Goal: Task Accomplishment & Management: Manage account settings

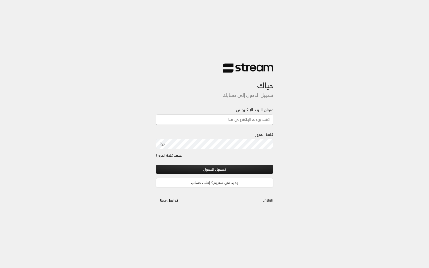
type input "technology+v2@streampay.sa"
click at [220, 167] on button "تسجيل الدخول" at bounding box center [214, 169] width 117 height 9
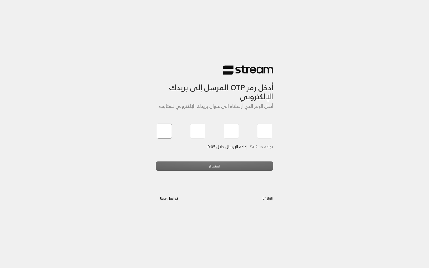
type input "0"
type input "2"
type input "9"
type input "6"
click at [212, 173] on div "استمرار" at bounding box center [214, 169] width 117 height 14
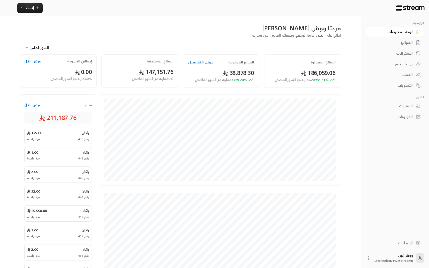
click at [419, 106] on icon at bounding box center [418, 106] width 5 height 5
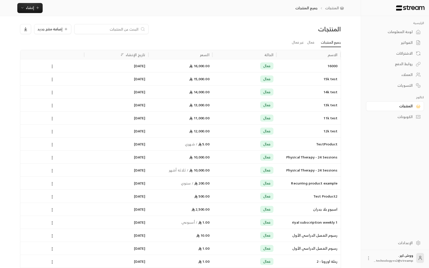
click at [417, 120] on icon at bounding box center [418, 116] width 5 height 5
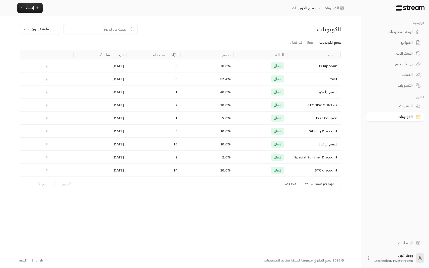
click at [413, 33] on link "لوحة المعلومات" at bounding box center [395, 32] width 58 height 10
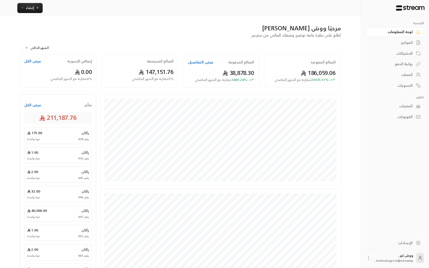
click at [69, 135] on div "راكان 175.00" at bounding box center [58, 133] width 62 height 5
click at [36, 133] on span "175.00" at bounding box center [34, 133] width 15 height 5
click at [36, 103] on button "عرض الكل" at bounding box center [32, 105] width 17 height 5
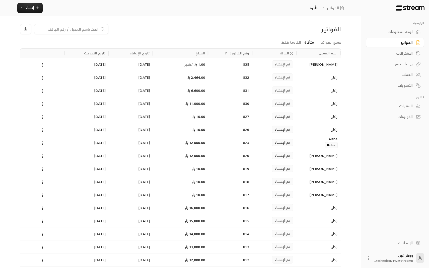
scroll to position [1, 0]
click at [41, 64] on icon at bounding box center [42, 64] width 5 height 5
click at [51, 76] on li "عرض" at bounding box center [48, 77] width 13 height 9
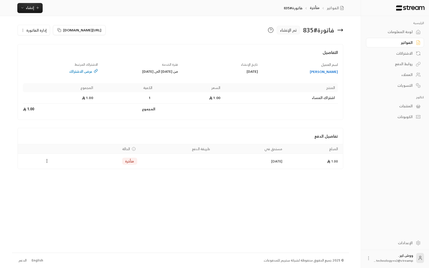
click at [48, 160] on icon "Payments" at bounding box center [46, 161] width 5 height 5
click at [71, 201] on div at bounding box center [214, 134] width 429 height 268
click at [38, 32] on span "إدارة الفاتورة" at bounding box center [36, 30] width 20 height 6
click at [167, 54] on h4 "التفاصيل" at bounding box center [181, 54] width 316 height 11
click at [271, 29] on icon at bounding box center [271, 30] width 6 height 6
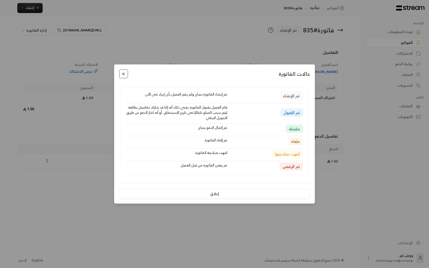
click at [122, 75] on button "Close" at bounding box center [123, 74] width 9 height 9
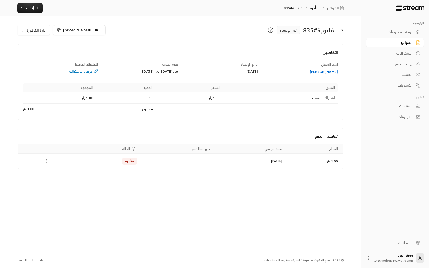
click at [404, 54] on div "الاشتراكات" at bounding box center [393, 53] width 40 height 5
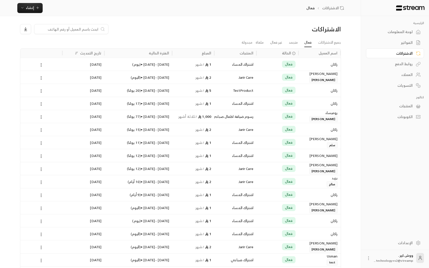
click at [408, 65] on div "روابط الدفع" at bounding box center [393, 64] width 40 height 5
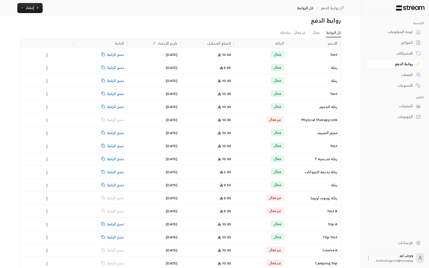
scroll to position [9, 0]
click at [47, 54] on circle at bounding box center [47, 54] width 1 height 1
click at [54, 68] on link "عرض" at bounding box center [53, 67] width 15 height 9
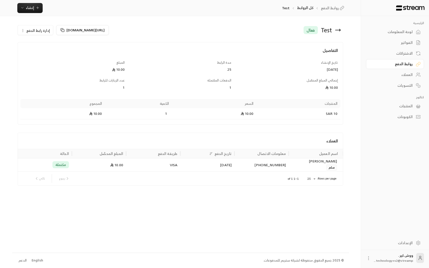
click at [257, 166] on div "[PHONE_NUMBER]" at bounding box center [262, 165] width 48 height 13
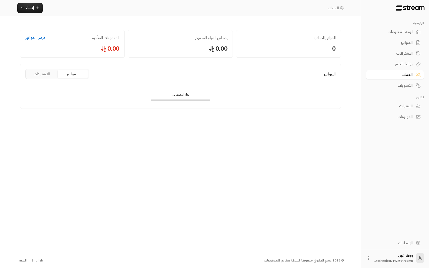
click at [44, 74] on button "الاشتراكات" at bounding box center [42, 74] width 30 height 8
click at [79, 77] on button "الفواتير" at bounding box center [73, 74] width 30 height 8
click at [36, 38] on link "عرض الفواتير" at bounding box center [35, 37] width 20 height 5
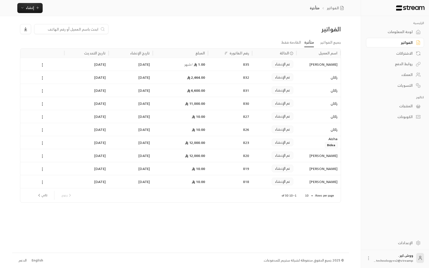
click at [410, 90] on link "التسويات" at bounding box center [395, 86] width 58 height 10
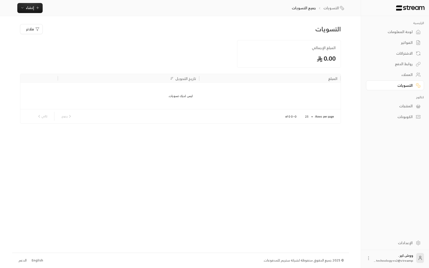
click at [409, 107] on div "المنتجات" at bounding box center [393, 106] width 40 height 5
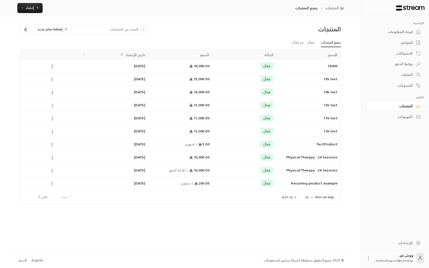
click at [50, 68] on icon at bounding box center [52, 66] width 5 height 5
click at [76, 55] on div at bounding box center [214, 134] width 429 height 268
click at [52, 30] on span "إضافة منتج جديد" at bounding box center [49, 29] width 25 height 4
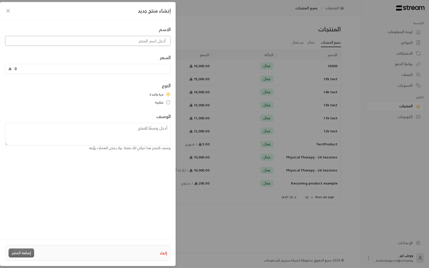
click at [151, 42] on input at bounding box center [88, 41] width 166 height 10
click at [147, 71] on input "0" at bounding box center [90, 69] width 156 height 10
click at [131, 43] on input "Ibrahim Aldlaigan" at bounding box center [88, 41] width 166 height 10
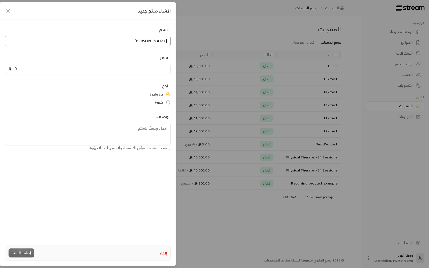
type input "S"
type input "Math Course - Intensive"
click at [139, 51] on div "الاسم Math Course - Intensive السعر 0 النوع مرة واحدة متكررة الوصف وصف المنتج ه…" at bounding box center [88, 88] width 171 height 125
click at [86, 65] on input "0" at bounding box center [90, 69] width 156 height 10
drag, startPoint x: 88, startPoint y: 67, endPoint x: 0, endPoint y: 69, distance: 87.6
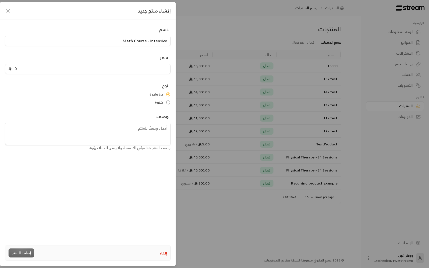
click at [0, 69] on div "الاسم Math Course - Intensive السعر 0 النوع مرة واحدة متكررة الوصف وصف المنتج ه…" at bounding box center [88, 129] width 176 height 219
type input "8300"
click at [77, 80] on div "الاسم Math Course - Intensive السعر 8300 النوع مرة واحدة متكررة الوصف وصف المنت…" at bounding box center [88, 88] width 171 height 125
click at [158, 134] on textarea at bounding box center [88, 134] width 166 height 23
click at [107, 165] on div "الاسم Math Course - Intensive السعر 8300 النوع مرة واحدة متكررة الوصف وصف المنت…" at bounding box center [88, 129] width 176 height 219
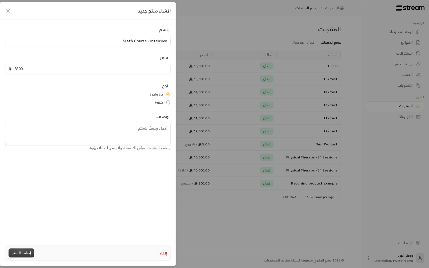
click at [30, 252] on button "إضافة المنتج" at bounding box center [22, 253] width 26 height 9
type input "0"
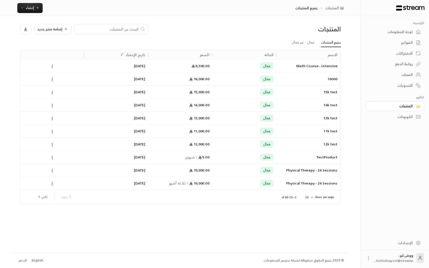
click at [406, 64] on div "روابط الدفع" at bounding box center [393, 64] width 40 height 5
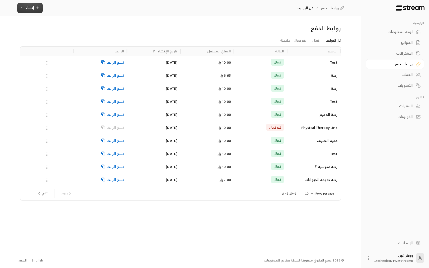
click at [35, 12] on button "إنشاء" at bounding box center [29, 8] width 25 height 10
click at [79, 25] on div "فوري" at bounding box center [54, 23] width 63 height 6
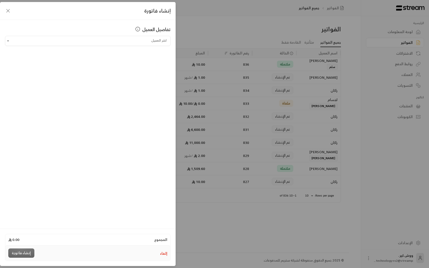
click at [146, 47] on div "تفاصيل العميل اختر العميل اختر العميل" at bounding box center [88, 124] width 176 height 208
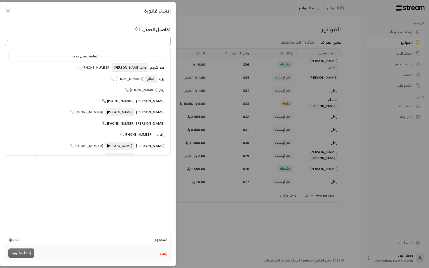
click at [142, 42] on input "اختر العميل" at bounding box center [88, 41] width 166 height 9
type input "**********"
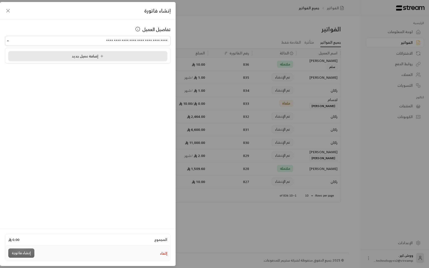
click at [98, 56] on span "إضافة عميل جديد" at bounding box center [89, 56] width 34 height 6
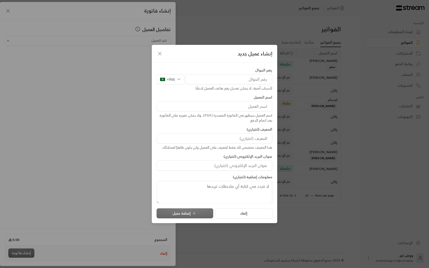
click at [154, 56] on div "إنشاء عميل جديد" at bounding box center [215, 54] width 126 height 18
click at [158, 53] on icon "button" at bounding box center [160, 54] width 6 height 6
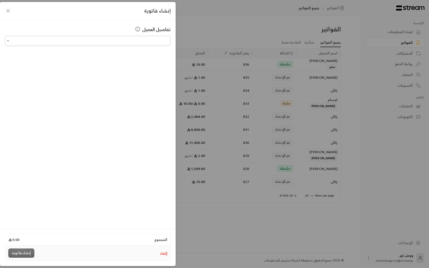
click at [151, 43] on input "اختر العميل" at bounding box center [88, 41] width 166 height 9
click at [149, 44] on input "اختر العميل" at bounding box center [88, 41] width 166 height 9
click at [140, 34] on div "تفاصيل العميل" at bounding box center [88, 31] width 166 height 10
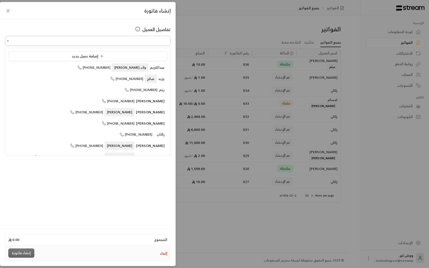
click at [138, 45] on div "اختر العميل" at bounding box center [88, 41] width 166 height 10
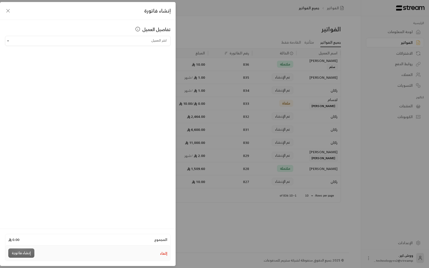
click at [121, 136] on div "تفاصيل العميل اختر العميل اختر العميل" at bounding box center [88, 124] width 176 height 208
click at [124, 42] on input "اختر العميل" at bounding box center [88, 41] width 166 height 9
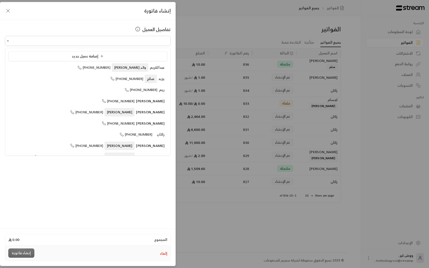
click at [55, 51] on ul "إضافة عميل جديد عبدالكريم والد ماجد +966532000526 يزيد صالح +966559760764 ريم +…" at bounding box center [87, 101] width 165 height 107
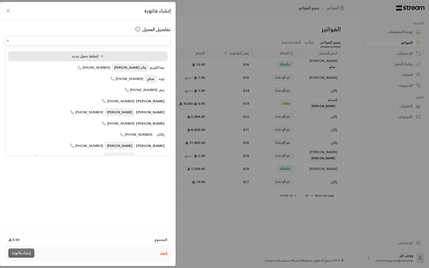
click at [55, 56] on div "إضافة عميل جديد" at bounding box center [88, 56] width 154 height 5
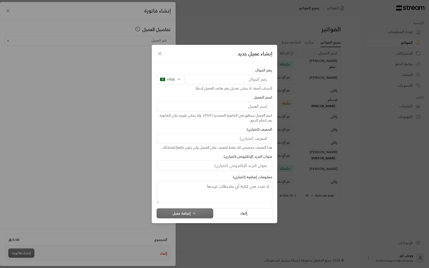
click at [255, 81] on input "tel" at bounding box center [229, 79] width 87 height 10
type input "548020581"
click at [242, 109] on input at bounding box center [214, 106] width 115 height 10
type input "s"
type input "سعود"
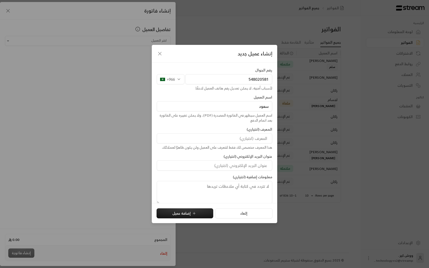
click at [258, 136] on input at bounding box center [214, 139] width 115 height 10
type input "m"
type input "[PERSON_NAME]"
click at [242, 171] on div "رقم الجوال +966 548020581 لأسباب أمنية، لا يمكن تعديل رقم هاتف العميل لاحقًا. ا…" at bounding box center [214, 136] width 121 height 136
click at [243, 166] on input "البريد الإلكتروني" at bounding box center [214, 166] width 115 height 10
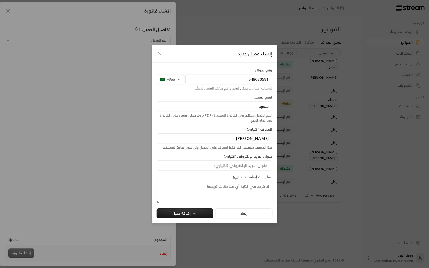
click at [213, 155] on div "عنوان البريد الإلكتروني (اختياري)" at bounding box center [214, 162] width 121 height 17
click at [254, 189] on textarea at bounding box center [214, 192] width 115 height 23
click at [189, 214] on button "إضافة عميل" at bounding box center [185, 214] width 57 height 10
type input "**********"
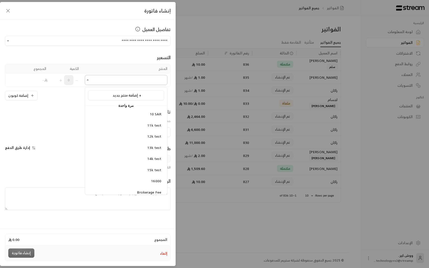
click at [109, 83] on input "اختر العميل" at bounding box center [126, 80] width 83 height 9
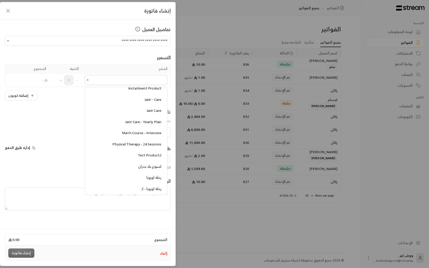
scroll to position [115, 0]
click at [139, 133] on span "Math Course - Intensive" at bounding box center [141, 133] width 39 height 6
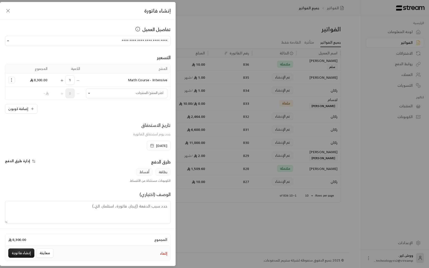
click at [156, 147] on span "[DATE]" at bounding box center [161, 145] width 11 height 5
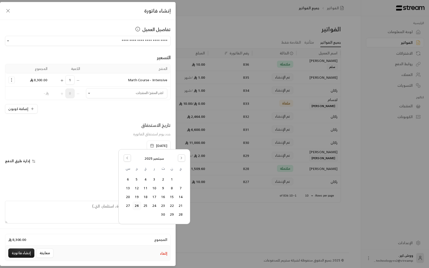
click at [122, 125] on div "تاريخ الاستحقاق حدد يوم استحقاق الفاتورة" at bounding box center [88, 131] width 171 height 19
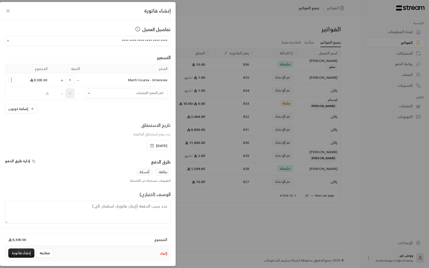
click at [11, 80] on icon "Selected Products" at bounding box center [11, 80] width 5 height 5
click at [29, 101] on span "إزالة المنتج" at bounding box center [33, 101] width 15 height 6
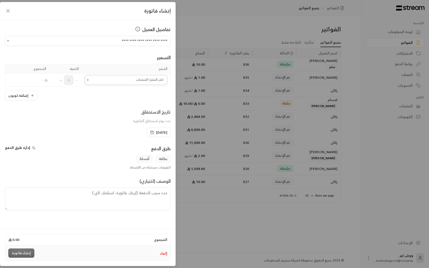
click at [141, 78] on input "اختر العميل" at bounding box center [126, 80] width 83 height 9
click at [152, 116] on span "10 SAR" at bounding box center [156, 114] width 12 height 6
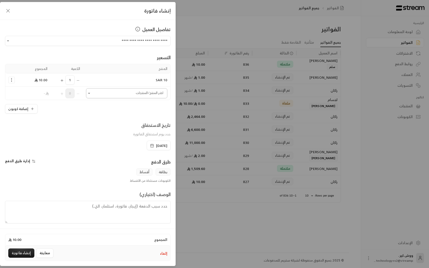
click at [117, 94] on input "اختر العميل" at bounding box center [126, 93] width 81 height 9
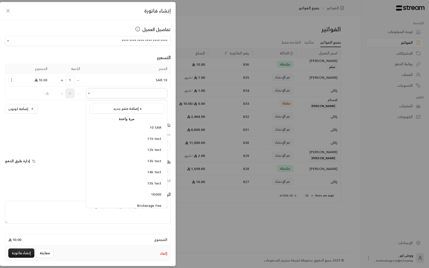
click at [69, 107] on div "إضافة كوبون" at bounding box center [88, 109] width 166 height 10
click at [158, 147] on span "[DATE]" at bounding box center [161, 145] width 11 height 5
click at [125, 121] on div "**********" at bounding box center [88, 124] width 176 height 208
click at [26, 113] on button "إضافة كوبون" at bounding box center [21, 109] width 33 height 10
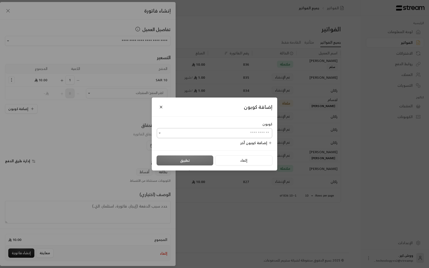
click at [203, 133] on input "اختر العميل" at bounding box center [214, 133] width 115 height 9
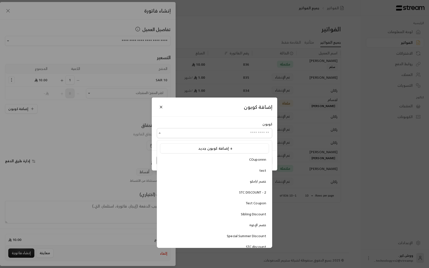
scroll to position [6, 0]
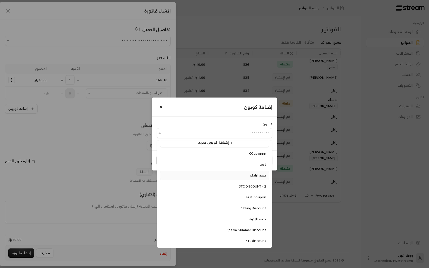
click at [232, 178] on div "خصم ارامكو" at bounding box center [214, 175] width 103 height 5
type input "**********"
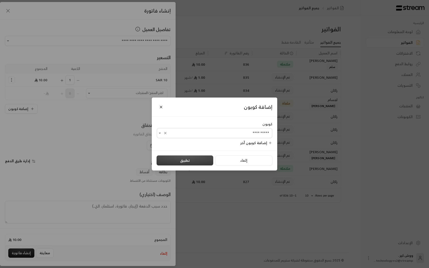
click at [193, 161] on button "تطبيق" at bounding box center [185, 161] width 57 height 10
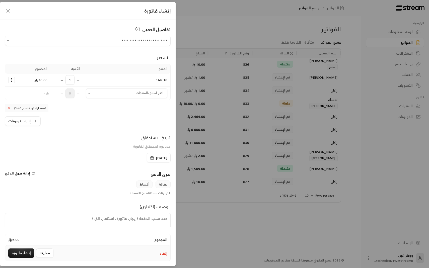
scroll to position [15, 0]
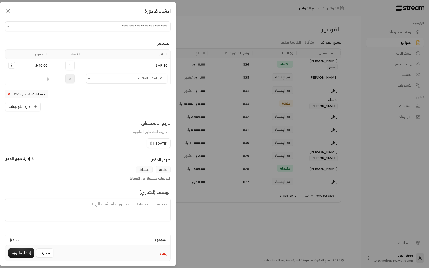
click at [156, 142] on span "[DATE]" at bounding box center [161, 143] width 11 height 5
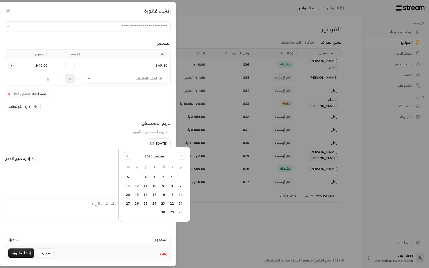
click at [124, 131] on div "تاريخ الاستحقاق حدد يوم استحقاق الفاتورة" at bounding box center [88, 129] width 171 height 19
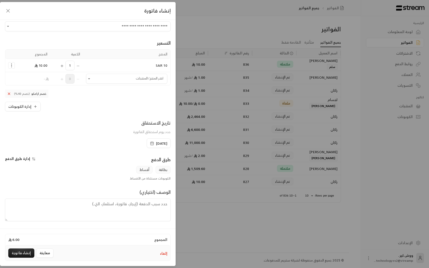
click at [165, 169] on span "بطاقة" at bounding box center [163, 170] width 15 height 8
click at [147, 171] on span "أقساط" at bounding box center [144, 170] width 16 height 8
click at [164, 172] on span "بطاقة" at bounding box center [163, 170] width 15 height 8
drag, startPoint x: 143, startPoint y: 179, endPoint x: 135, endPoint y: 179, distance: 8.5
click at [135, 179] on div "الكوبونات مستثناة من الأقساط." at bounding box center [88, 179] width 171 height 4
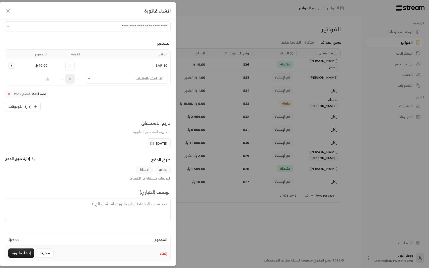
click at [116, 175] on div "بطاقة أقساط الكوبونات مستثناة من الأقساط." at bounding box center [88, 173] width 171 height 15
click at [140, 205] on textarea at bounding box center [88, 210] width 166 height 23
click at [21, 254] on button "إنشاء فاتورة" at bounding box center [21, 253] width 26 height 9
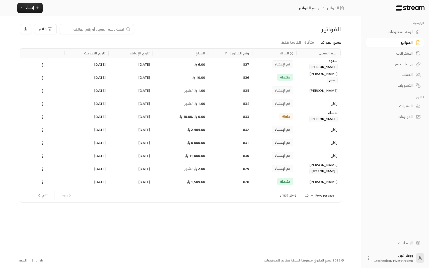
click at [330, 68] on span "[PERSON_NAME]" at bounding box center [324, 67] width 28 height 6
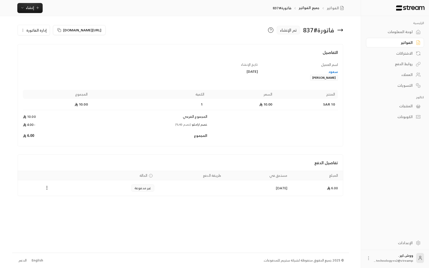
click at [335, 72] on div "سعود" at bounding box center [300, 71] width 75 height 5
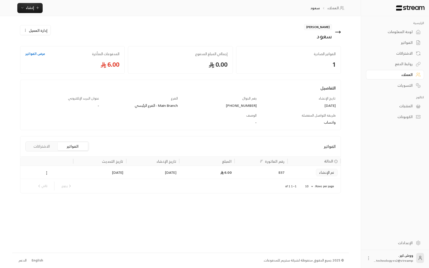
click at [42, 28] on span "إدارة العميل" at bounding box center [38, 30] width 19 height 5
drag, startPoint x: 46, startPoint y: 40, endPoint x: 46, endPoint y: 43, distance: 2.8
click at [46, 42] on div "تعديل حذف" at bounding box center [39, 50] width 38 height 24
click at [46, 43] on span "تعديل" at bounding box center [47, 45] width 9 height 4
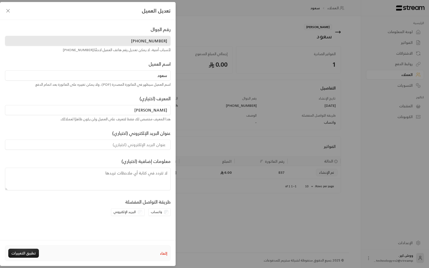
click at [218, 152] on div "تعديل العميل رقم الجوال +966548020581 لأسباب أمنية، لا يمكن تعديل رقم هاتف العم…" at bounding box center [214, 134] width 429 height 268
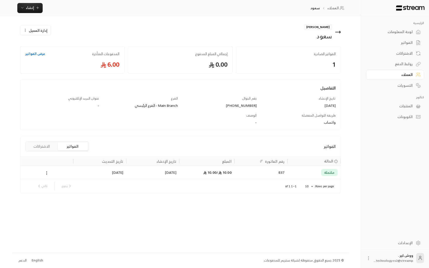
click at [408, 42] on div "الفواتير" at bounding box center [393, 42] width 40 height 5
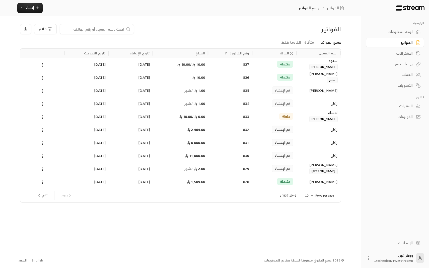
click at [293, 66] on div "مكتملة" at bounding box center [285, 64] width 17 height 7
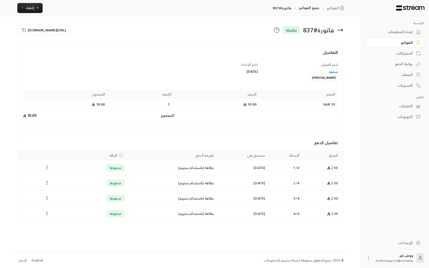
click at [49, 213] on button "Payments" at bounding box center [47, 214] width 6 height 6
click at [44, 167] on div at bounding box center [214, 134] width 429 height 268
click at [45, 216] on button "Payments" at bounding box center [47, 214] width 6 height 6
click at [62, 236] on li "استرداد" at bounding box center [59, 235] width 26 height 9
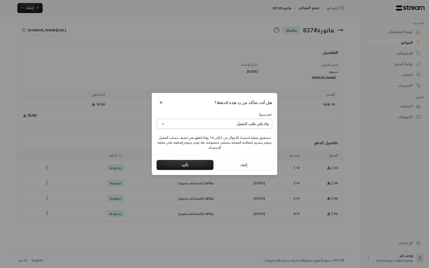
click at [222, 126] on button "بناءً على طلب العميل" at bounding box center [214, 124] width 115 height 10
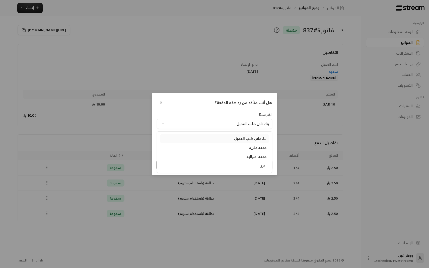
click at [238, 138] on div "بناءً على طلب العميل" at bounding box center [215, 138] width 104 height 5
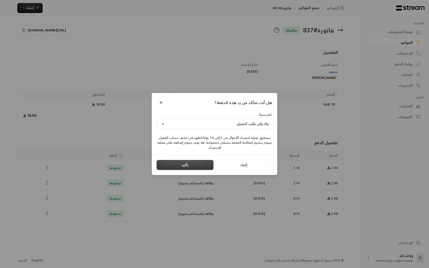
click at [201, 163] on button "تأكيد" at bounding box center [185, 165] width 57 height 10
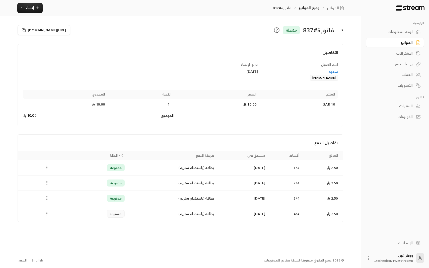
click at [341, 30] on icon at bounding box center [340, 30] width 5 height 0
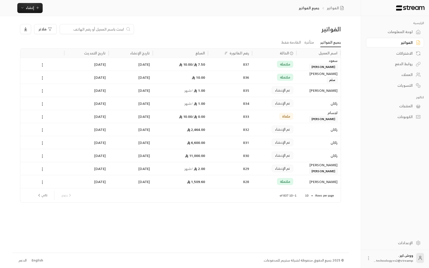
click at [41, 64] on icon at bounding box center [42, 65] width 5 height 5
click at [50, 76] on li "عرض" at bounding box center [48, 78] width 13 height 9
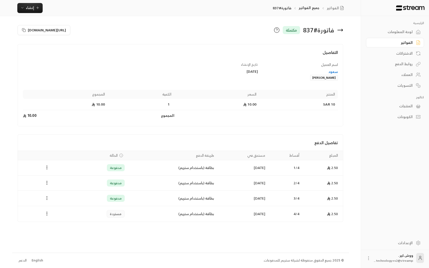
click at [46, 199] on icon "Payments" at bounding box center [46, 198] width 5 height 5
click at [55, 218] on li "استرداد" at bounding box center [59, 220] width 26 height 9
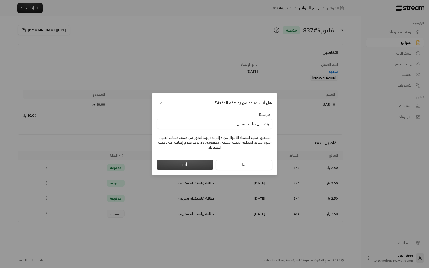
click at [175, 164] on button "تأكيد" at bounding box center [185, 165] width 57 height 10
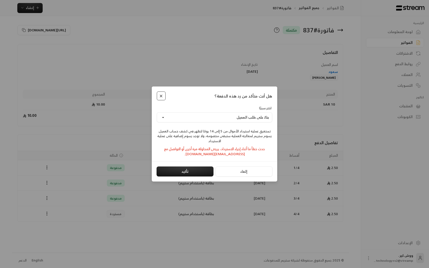
click at [157, 93] on button "Close" at bounding box center [161, 96] width 9 height 9
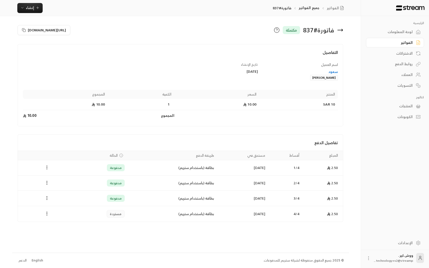
click at [47, 168] on icon "Payments" at bounding box center [46, 167] width 5 height 5
click at [56, 190] on li "استرداد" at bounding box center [59, 189] width 26 height 9
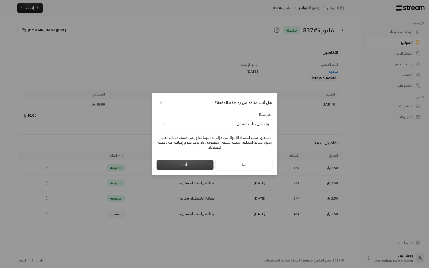
click at [174, 162] on button "تأكيد" at bounding box center [185, 165] width 57 height 10
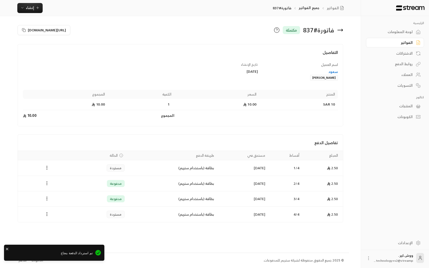
click at [48, 184] on icon "Payments" at bounding box center [46, 183] width 5 height 5
click at [59, 206] on li "استرداد" at bounding box center [59, 205] width 26 height 9
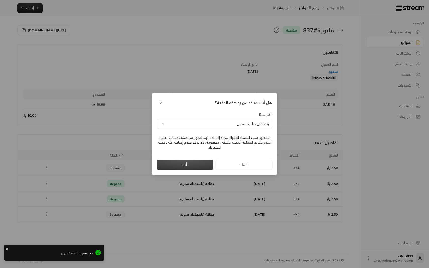
click at [183, 165] on button "تأكيد" at bounding box center [185, 165] width 57 height 10
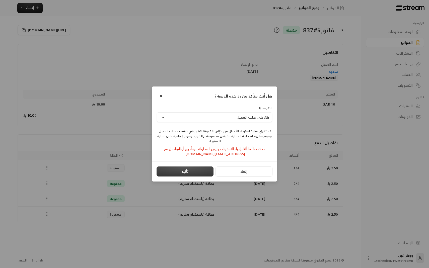
click at [191, 174] on button "تأكيد" at bounding box center [185, 172] width 57 height 10
click at [163, 97] on button "Close" at bounding box center [161, 96] width 9 height 9
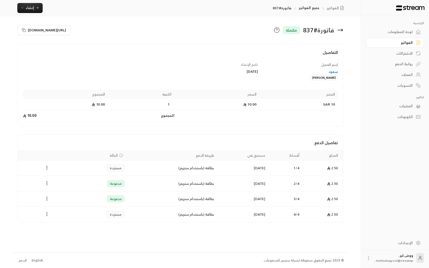
click at [331, 70] on div "سعود" at bounding box center [300, 71] width 75 height 5
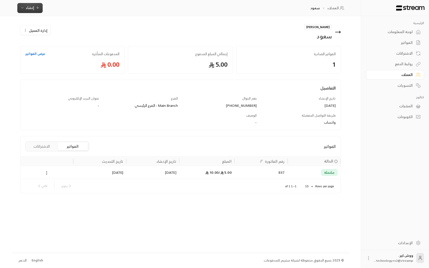
click at [35, 10] on span "إنشاء" at bounding box center [29, 8] width 19 height 6
click at [250, 231] on div "مبارك سعود إدارة العميل الفواتير الصادرة 1 إجمالي المبلغ المدفوع 5.00 المدفوعات…" at bounding box center [180, 134] width 337 height 237
click at [38, 260] on div "English" at bounding box center [38, 260] width 12 height 5
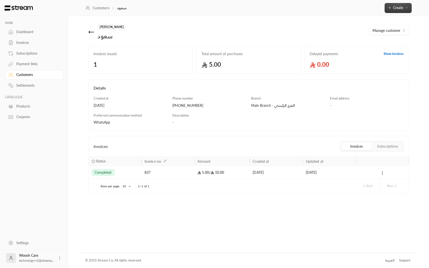
click at [399, 8] on span "Create" at bounding box center [398, 8] width 10 height 4
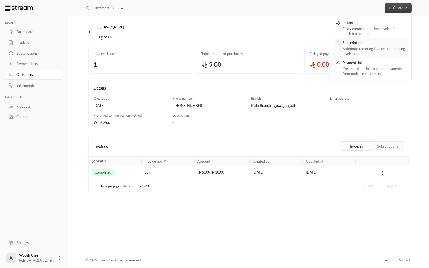
click at [364, 44] on div "Subscription" at bounding box center [374, 43] width 63 height 6
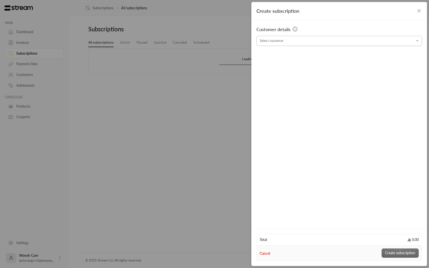
click at [354, 46] on div "Select customer" at bounding box center [340, 41] width 166 height 10
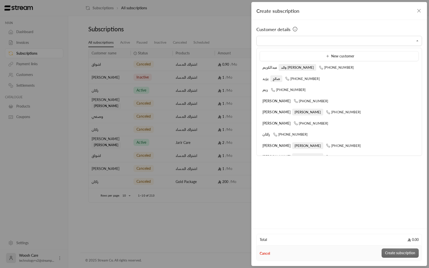
type input "*"
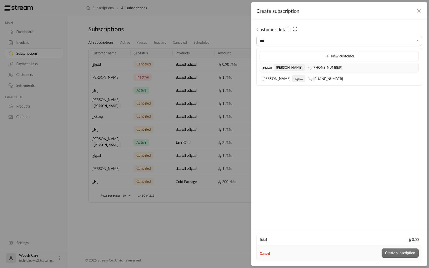
click at [350, 72] on li "[PERSON_NAME] [PHONE_NUMBER]" at bounding box center [339, 68] width 159 height 10
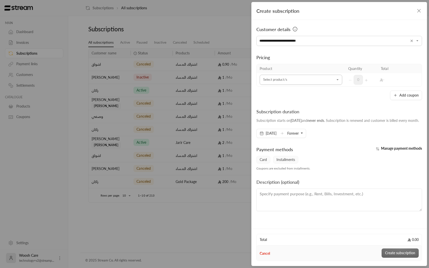
type input "**********"
click at [324, 80] on input "Select customer" at bounding box center [301, 80] width 83 height 9
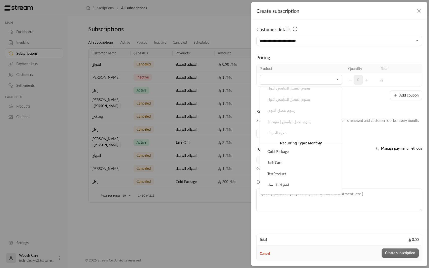
scroll to position [249, 0]
click at [305, 162] on div "Jarir Care" at bounding box center [301, 163] width 71 height 5
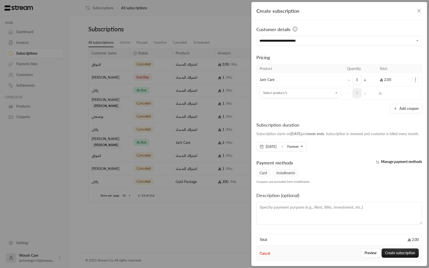
click at [299, 149] on span "Forever" at bounding box center [293, 147] width 12 height 4
click at [347, 151] on div "Subscription duration Subscription starts on [DATE] and never ends . Subscripti…" at bounding box center [339, 137] width 171 height 30
click at [398, 251] on button "Create subscription" at bounding box center [400, 253] width 37 height 9
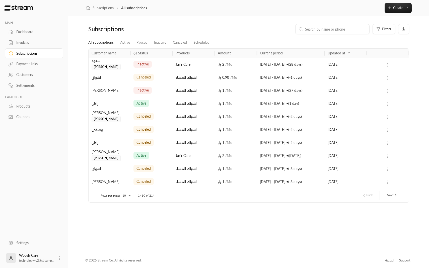
click at [125, 66] on div "[PERSON_NAME]" at bounding box center [110, 64] width 36 height 12
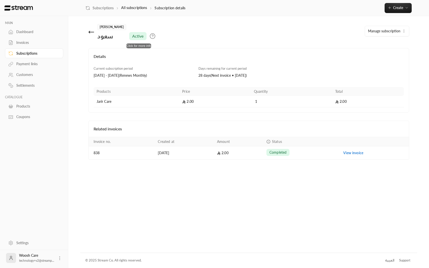
click at [150, 37] on icon at bounding box center [153, 36] width 6 height 6
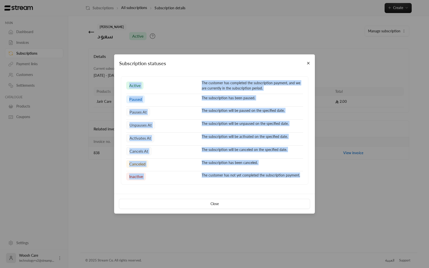
drag, startPoint x: 301, startPoint y: 177, endPoint x: 123, endPoint y: 81, distance: 201.4
click at [123, 81] on div "active The customer has completed the subscription payment, and we are currentl…" at bounding box center [215, 130] width 188 height 108
click at [166, 88] on div "active" at bounding box center [161, 85] width 71 height 11
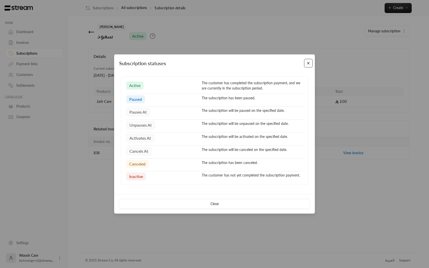
click at [310, 65] on button "Close" at bounding box center [308, 63] width 9 height 9
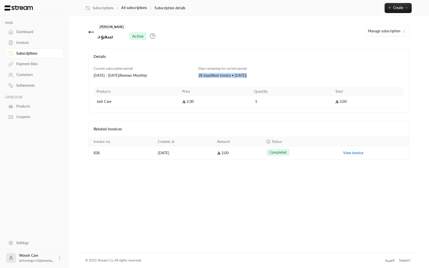
drag, startPoint x: 261, startPoint y: 76, endPoint x: 210, endPoint y: 71, distance: 51.1
click at [210, 71] on div "Days remaining for current period 28 days ( Next invoice • [DATE] )" at bounding box center [248, 72] width 105 height 12
click at [193, 64] on h4 "Details" at bounding box center [249, 58] width 311 height 11
click at [88, 31] on icon at bounding box center [91, 32] width 6 height 6
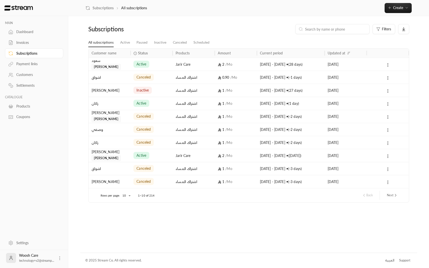
click at [132, 45] on li "Active" at bounding box center [125, 42] width 16 height 9
click at [127, 44] on link "Active" at bounding box center [125, 42] width 10 height 9
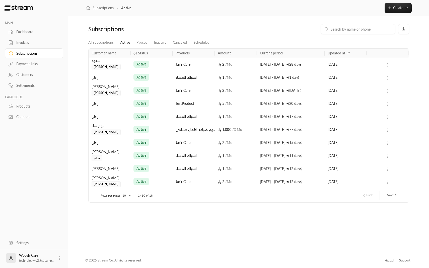
click at [31, 62] on div "Payment links" at bounding box center [36, 64] width 41 height 5
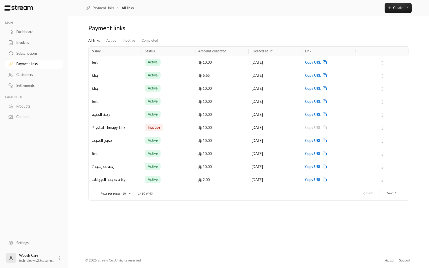
click at [32, 39] on link "Invoices" at bounding box center [34, 43] width 58 height 10
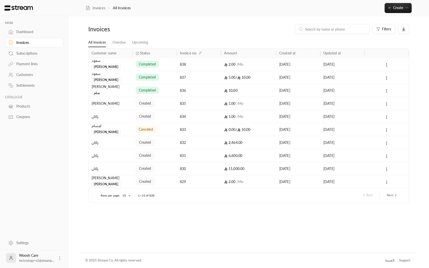
click at [185, 65] on div "838" at bounding box center [199, 64] width 38 height 13
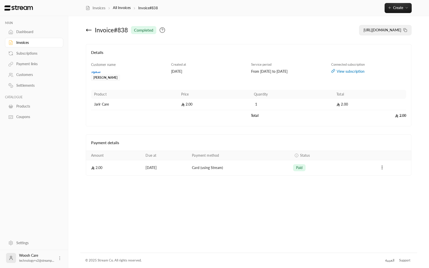
click at [364, 26] on button "[URL][DOMAIN_NAME]" at bounding box center [386, 30] width 52 height 10
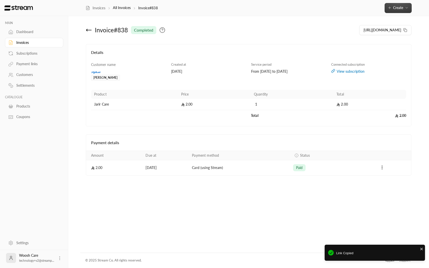
click at [396, 8] on span "Create" at bounding box center [398, 8] width 10 height 4
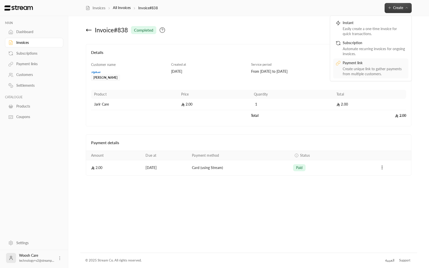
click at [366, 59] on link "Payment link Create unique link to gather payments from multiple customers." at bounding box center [370, 68] width 75 height 20
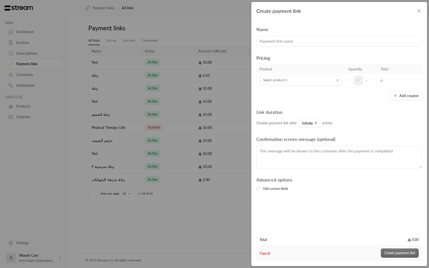
click at [301, 42] on input at bounding box center [340, 41] width 166 height 11
click at [345, 111] on div "Link duration Disable payment link after Infinite entries" at bounding box center [339, 118] width 171 height 19
click at [319, 124] on button "Infinite" at bounding box center [309, 123] width 21 height 9
click at [328, 192] on div "500" at bounding box center [335, 192] width 60 height 5
click at [310, 118] on label "Link duration Disable payment link after 500 Infinite 10 25 50 100 250 500 1000…" at bounding box center [292, 118] width 71 height 19
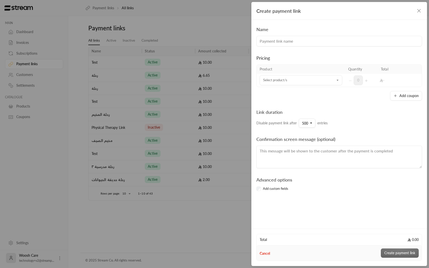
click at [310, 119] on button "500" at bounding box center [307, 123] width 17 height 9
click at [310, 121] on button "500" at bounding box center [307, 123] width 17 height 9
click at [313, 161] on link "50" at bounding box center [334, 165] width 65 height 9
click at [415, 10] on div "Create payment link" at bounding box center [340, 11] width 176 height 18
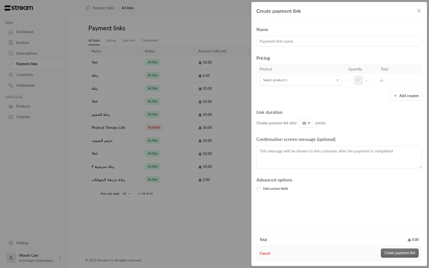
click at [420, 10] on icon "button" at bounding box center [419, 11] width 6 height 6
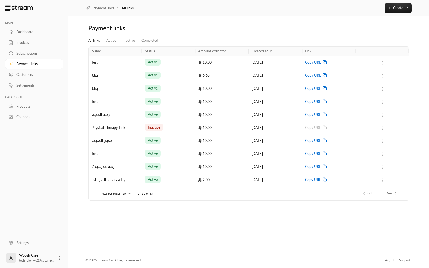
click at [397, 14] on div "Payment links All links Create Instant Easily create a one-time invoice for qui…" at bounding box center [248, 8] width 361 height 16
click at [398, 11] on button "Create" at bounding box center [398, 8] width 27 height 10
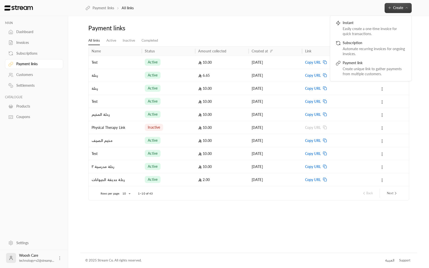
click at [280, 24] on div "Payment links" at bounding box center [249, 30] width 326 height 12
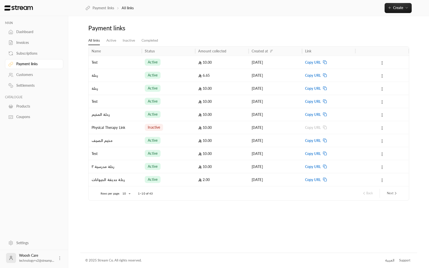
click at [28, 29] on link "Dashboard" at bounding box center [34, 32] width 58 height 10
